Goal: Task Accomplishment & Management: Manage account settings

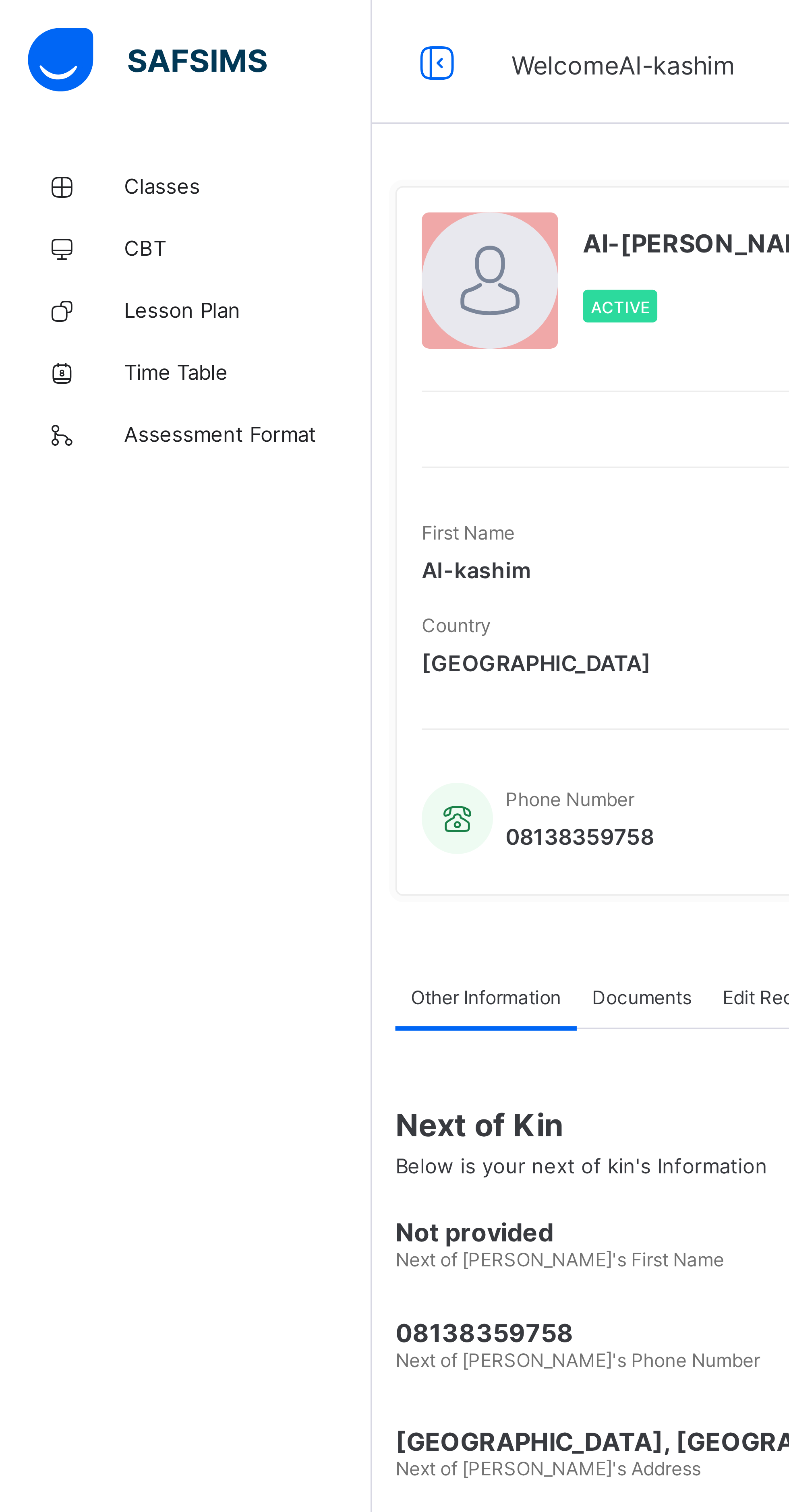
click at [38, 48] on span "Classes" at bounding box center [65, 48] width 65 height 6
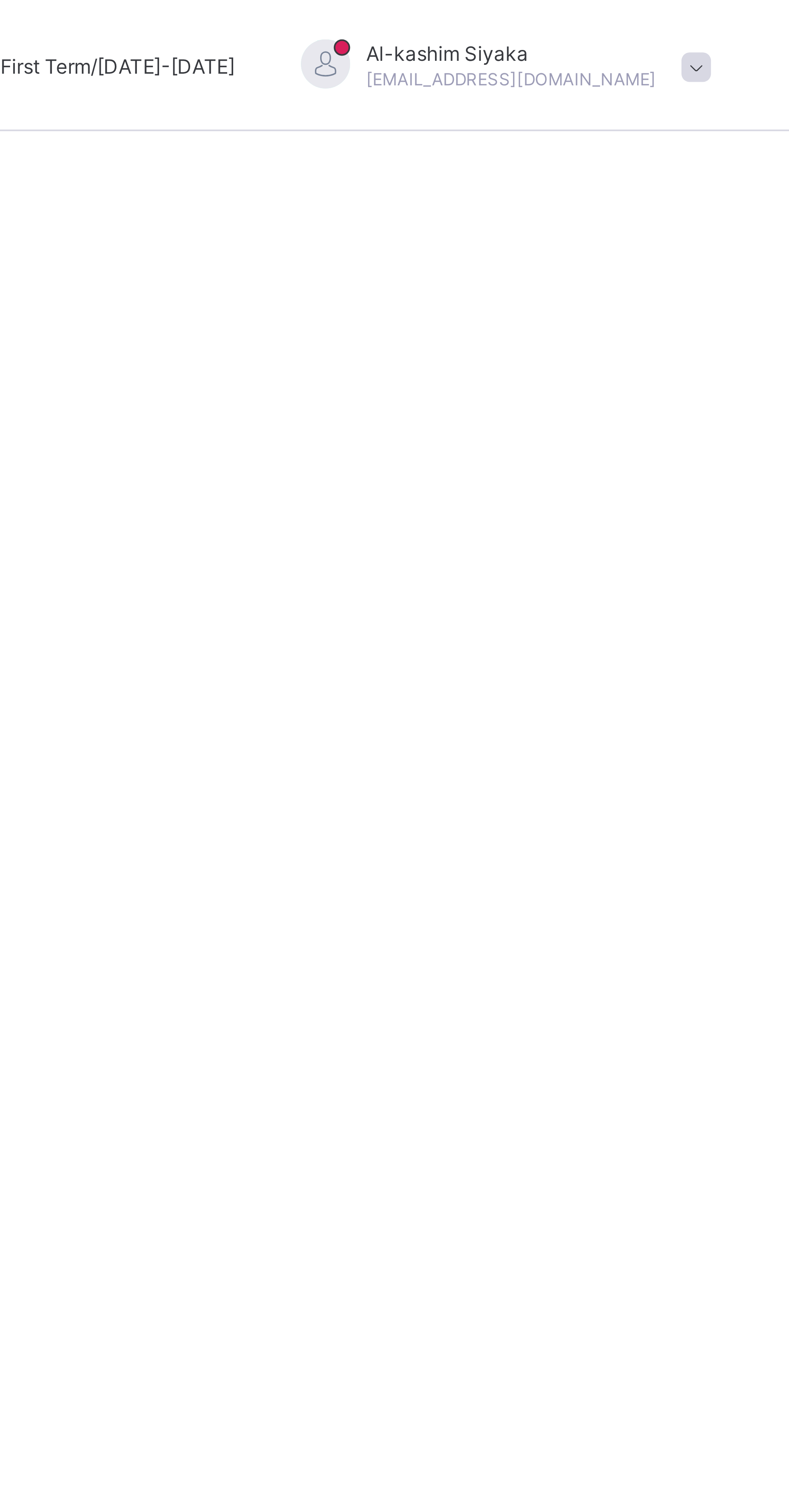
click at [766, 16] on span at bounding box center [766, 16] width 7 height 7
click at [724, 85] on li "Logout" at bounding box center [744, 79] width 60 height 16
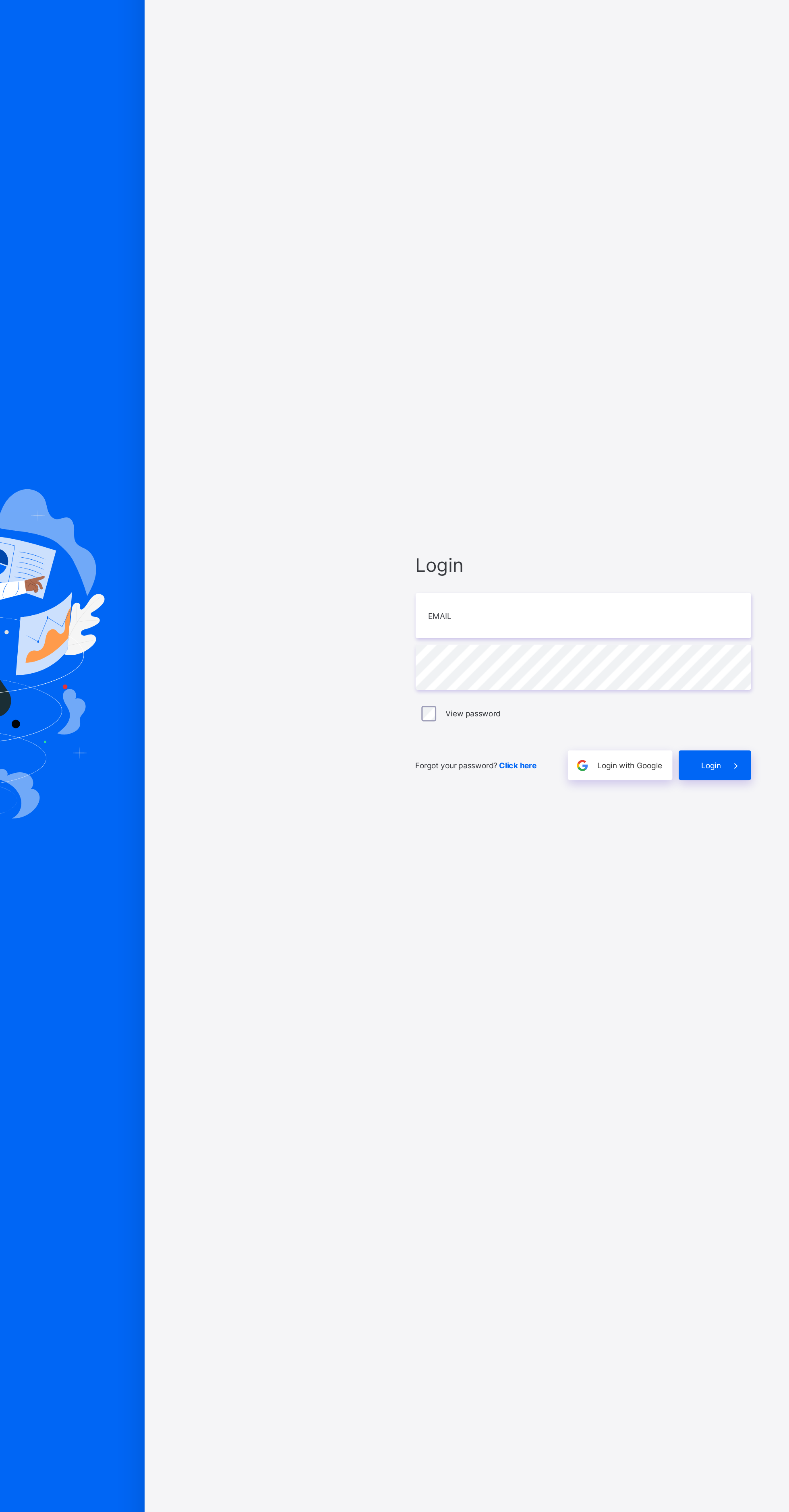
scroll to position [42, 0]
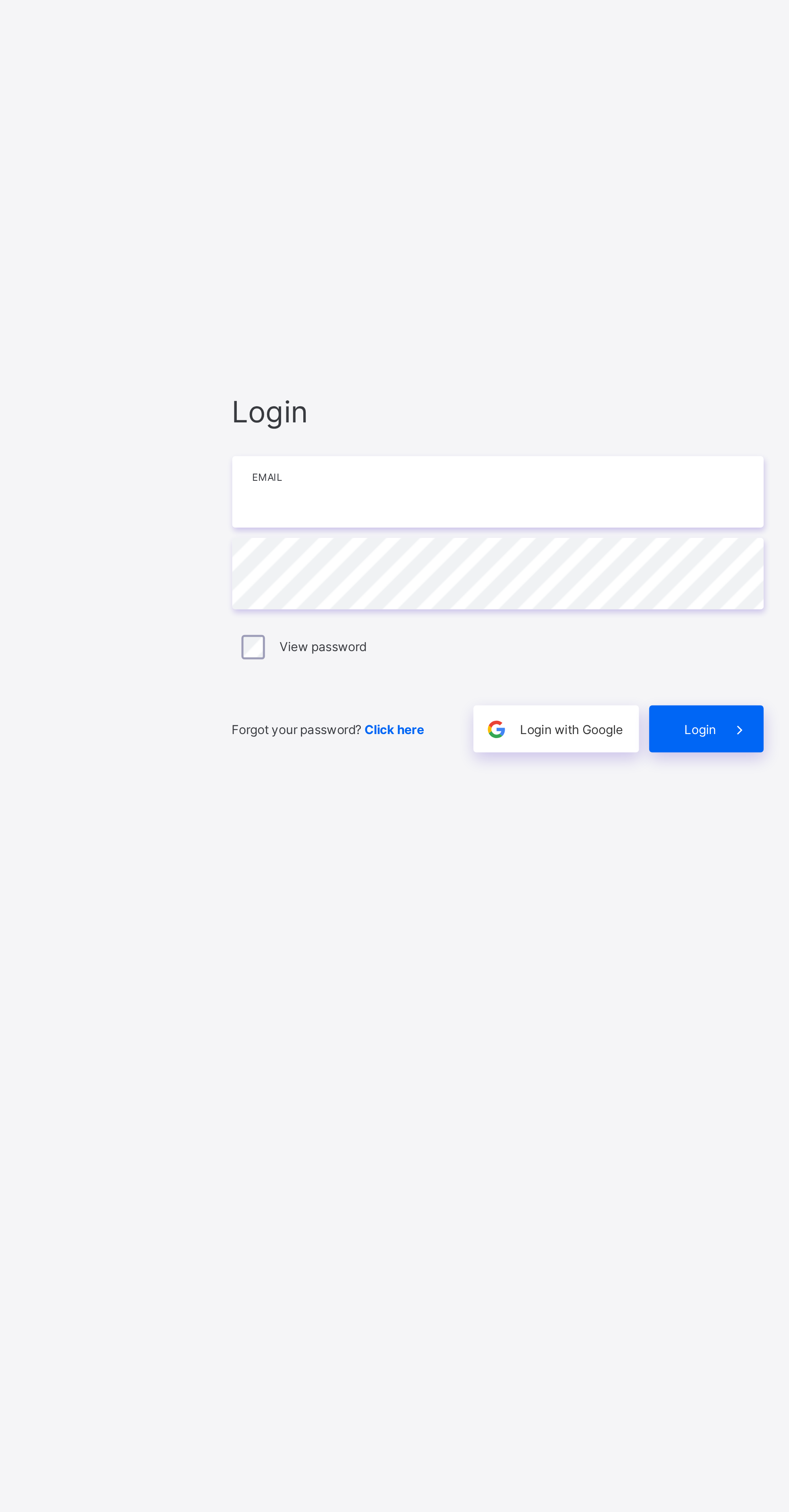
click at [436, 746] on input "email" at bounding box center [515, 731] width 210 height 28
type input "**********"
click at [603, 834] on span at bounding box center [611, 825] width 19 height 19
